Goal: Transaction & Acquisition: Purchase product/service

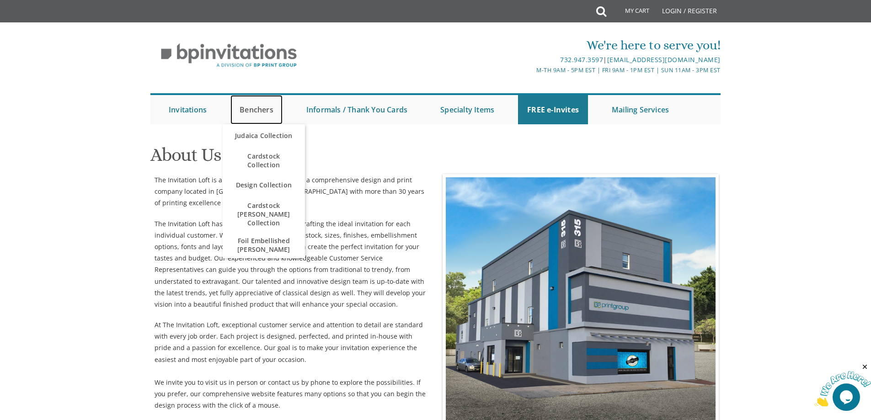
click at [252, 112] on link "Benchers" at bounding box center [257, 109] width 52 height 29
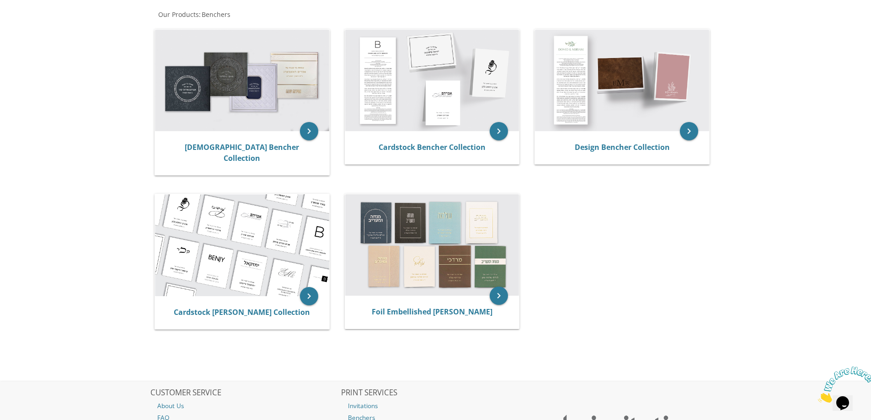
scroll to position [183, 0]
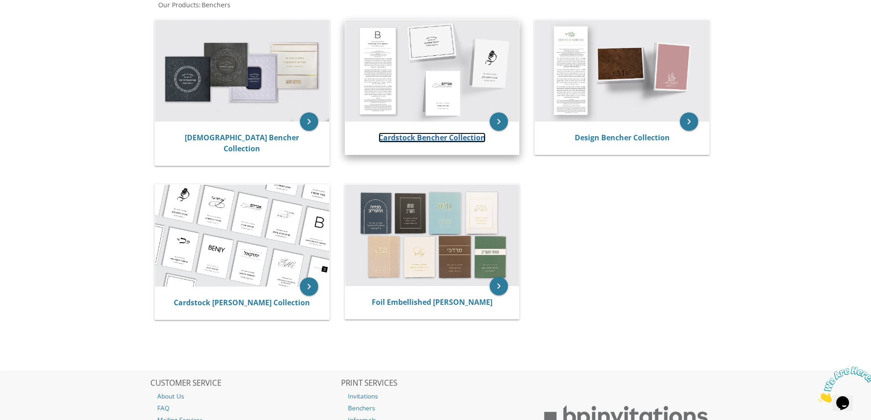
click at [401, 138] on link "Cardstock Bencher Collection" at bounding box center [432, 138] width 107 height 10
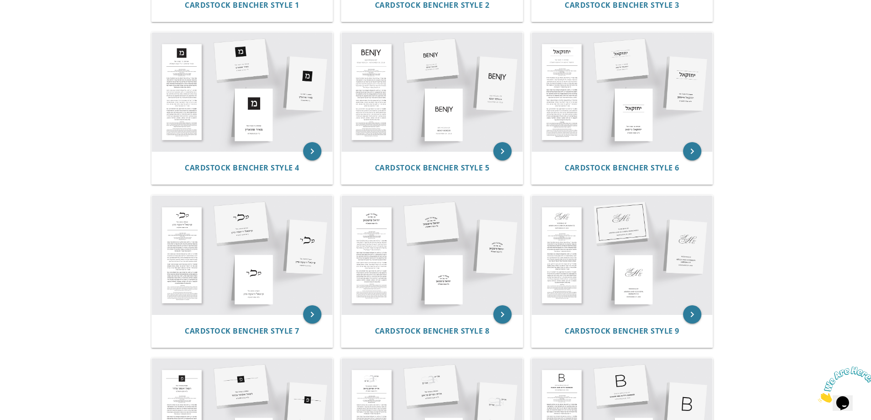
scroll to position [320, 0]
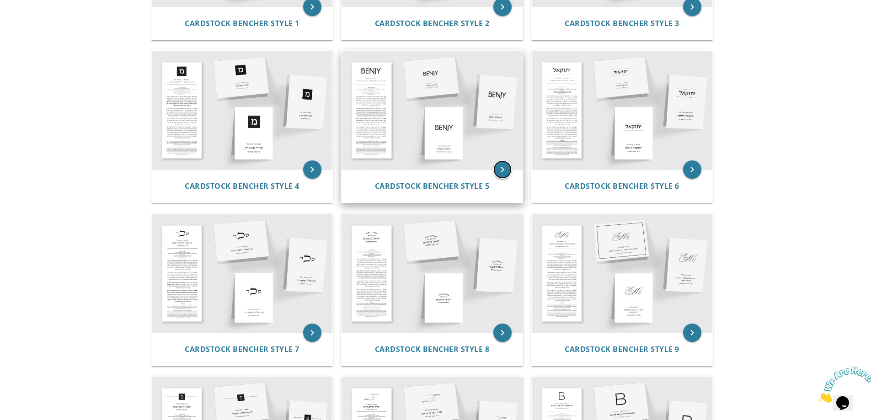
click at [505, 166] on icon "keyboard_arrow_right" at bounding box center [503, 170] width 18 height 18
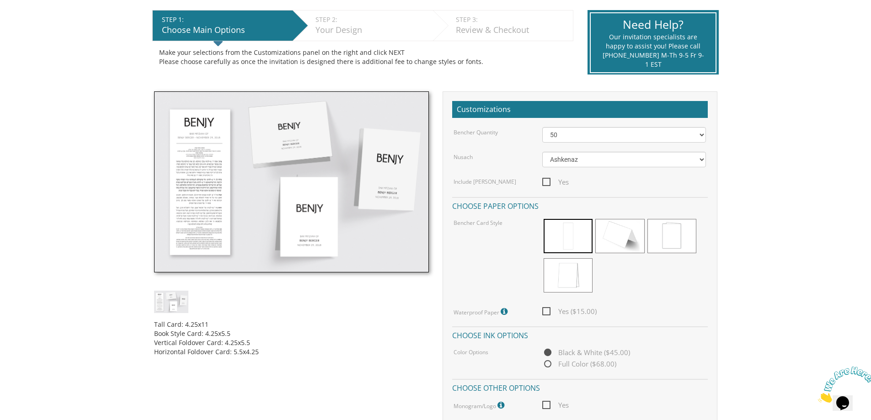
scroll to position [183, 0]
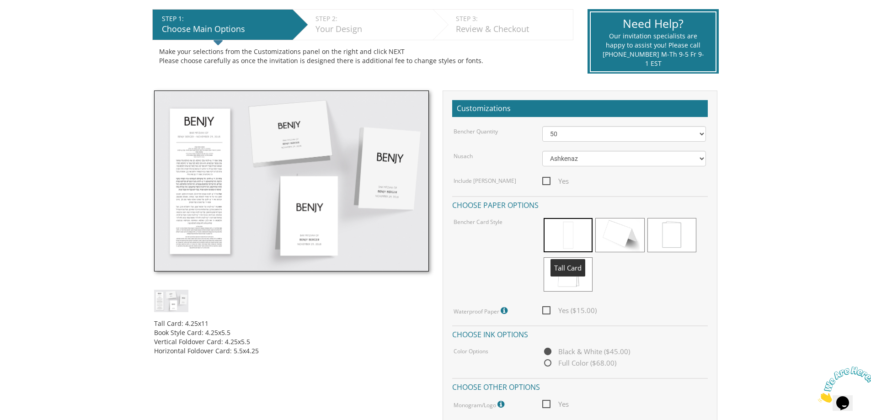
click at [582, 239] on span at bounding box center [568, 235] width 49 height 34
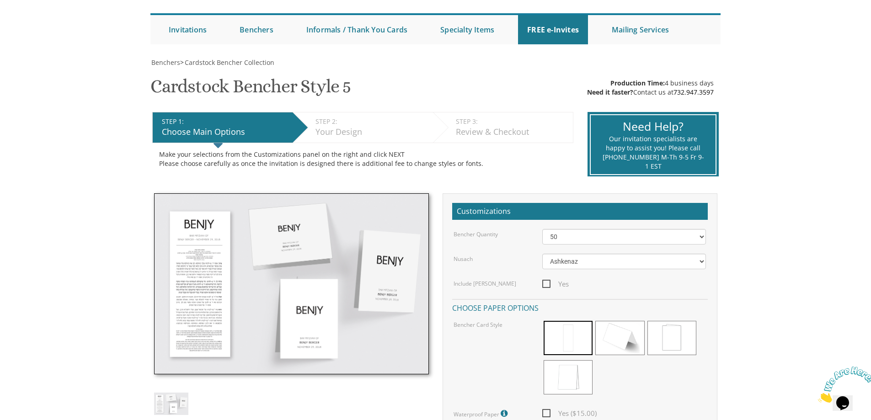
scroll to position [0, 0]
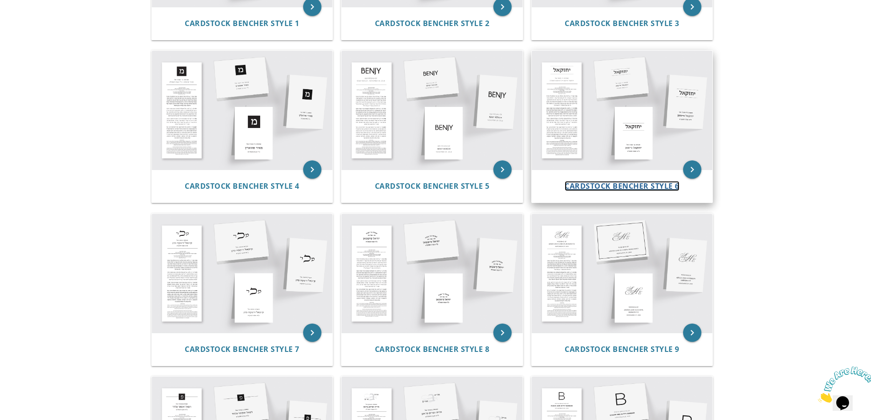
click at [625, 186] on span "Cardstock Bencher Style 6" at bounding box center [622, 186] width 115 height 10
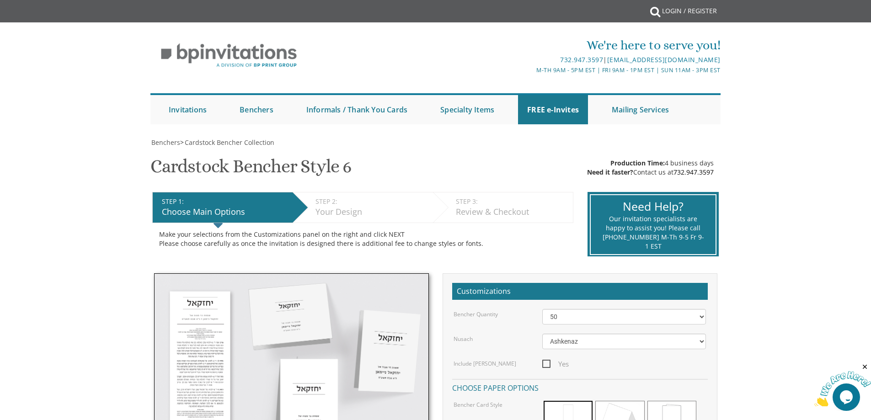
scroll to position [46, 0]
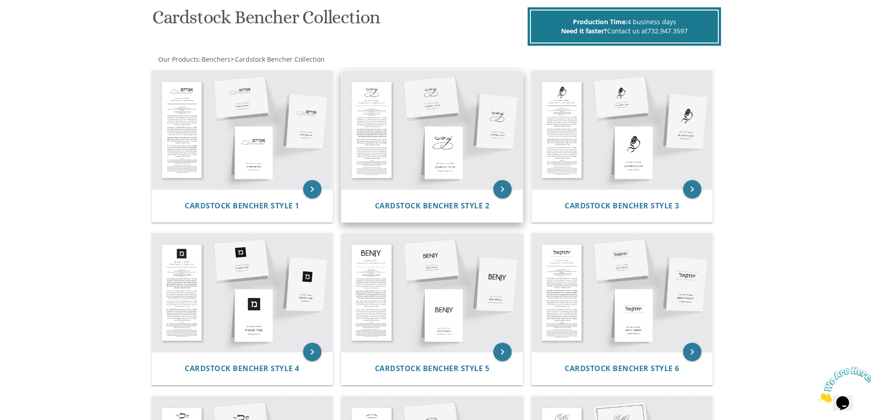
scroll to position [137, 0]
click at [392, 113] on img at bounding box center [432, 130] width 181 height 119
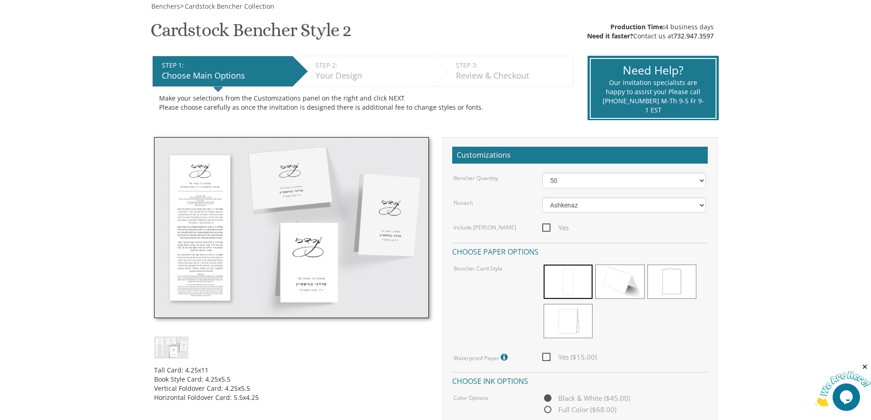
scroll to position [137, 0]
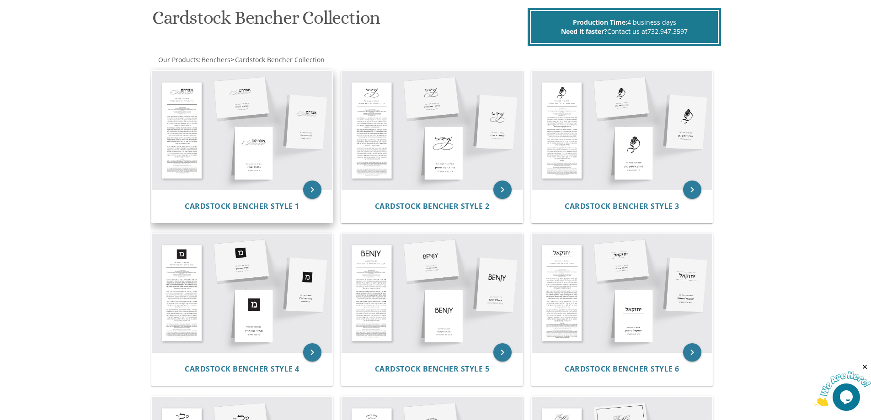
click at [204, 112] on img at bounding box center [242, 130] width 181 height 119
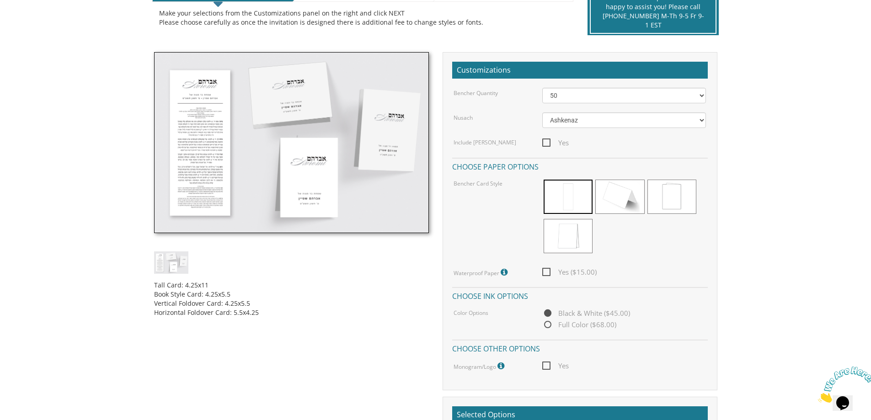
scroll to position [229, 0]
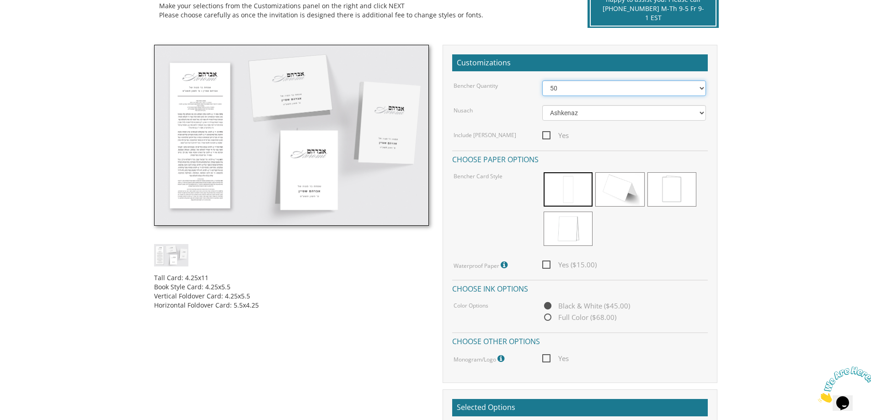
click at [568, 91] on select "50 60 70 80 90 100 125 150 175 200 225 250 275 300 325 350 375 400 425 450 475 …" at bounding box center [625, 89] width 164 height 16
click at [543, 81] on select "50 60 70 80 90 100 125 150 175 200 225 250 275 300 325 350 375 400 425 450 475 …" at bounding box center [625, 89] width 164 height 16
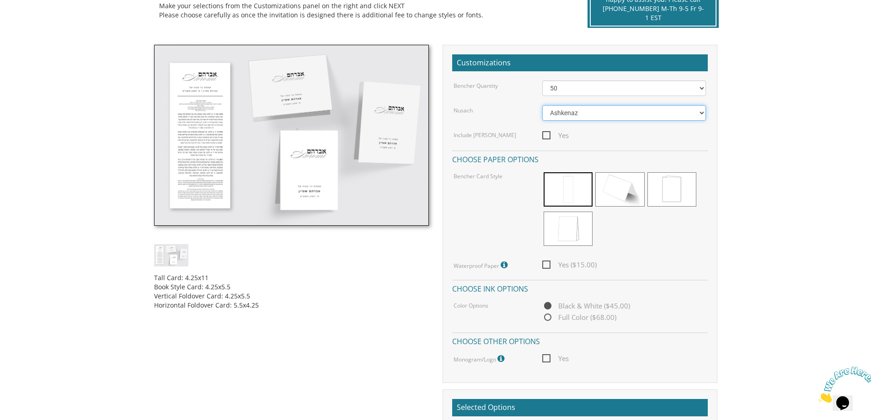
click at [560, 114] on select "Ashkenaz [PERSON_NAME]" at bounding box center [625, 113] width 164 height 16
click at [543, 105] on select "Ashkenaz [PERSON_NAME]" at bounding box center [625, 113] width 164 height 16
click at [558, 196] on span at bounding box center [568, 189] width 49 height 34
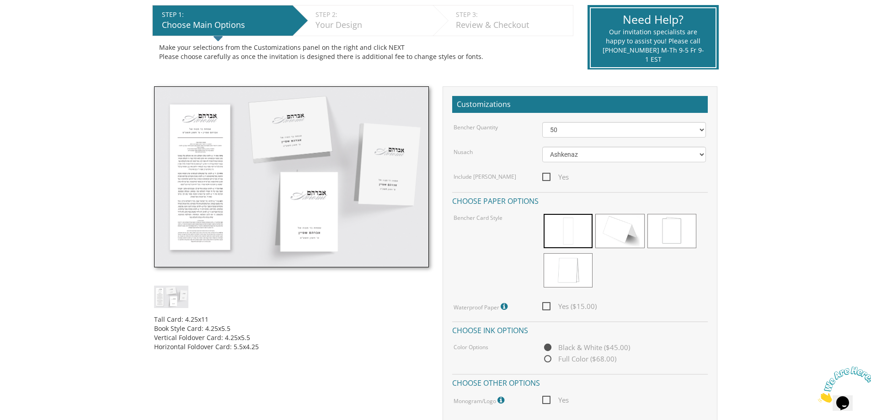
scroll to position [183, 0]
